Goal: Navigation & Orientation: Find specific page/section

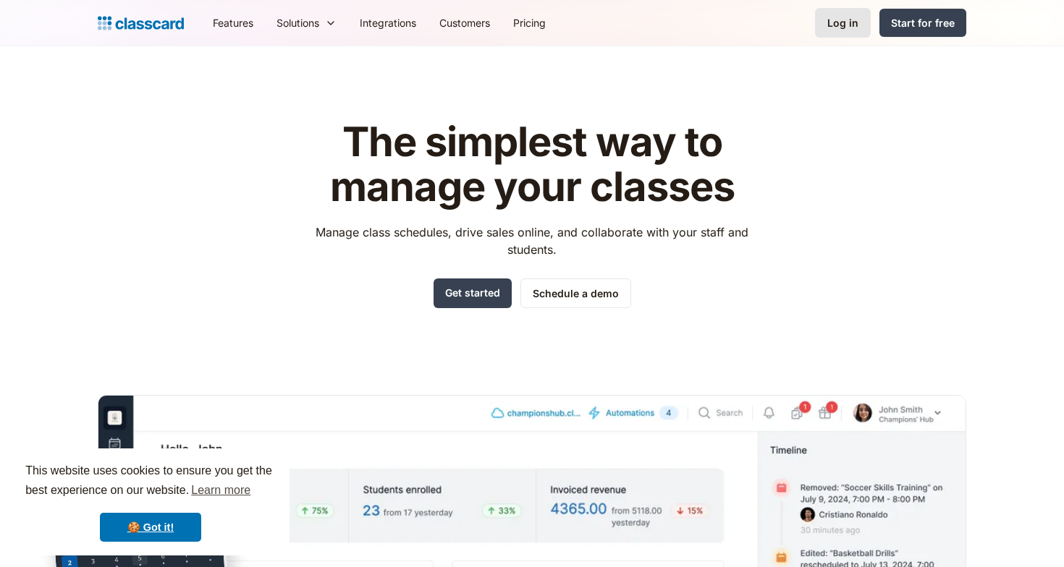
click at [855, 31] on link "Log in" at bounding box center [843, 23] width 56 height 30
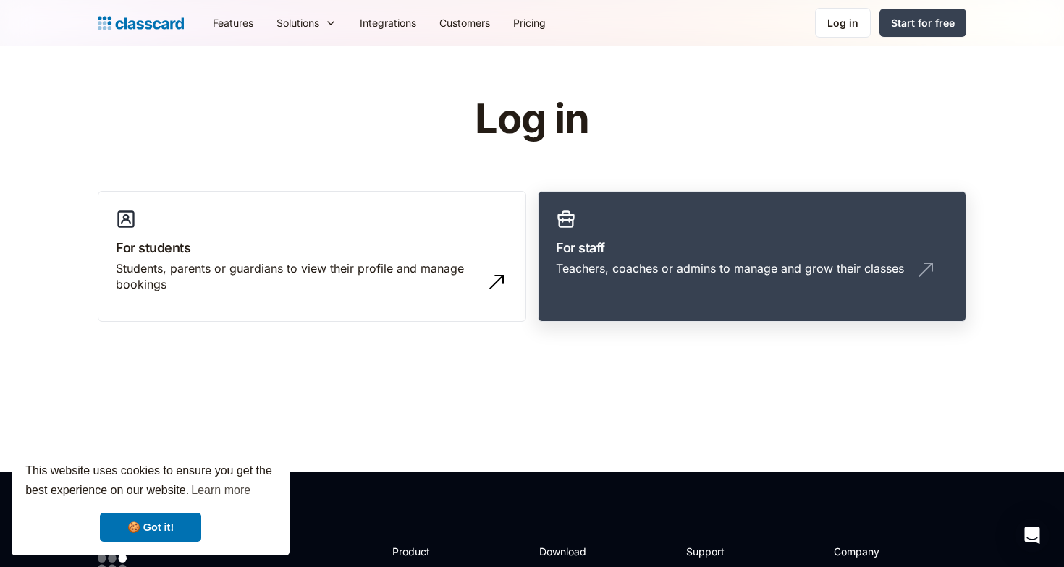
click at [695, 231] on link "For staff Teachers, coaches or admins to manage and grow their classes" at bounding box center [752, 257] width 428 height 132
